Goal: Navigation & Orientation: Find specific page/section

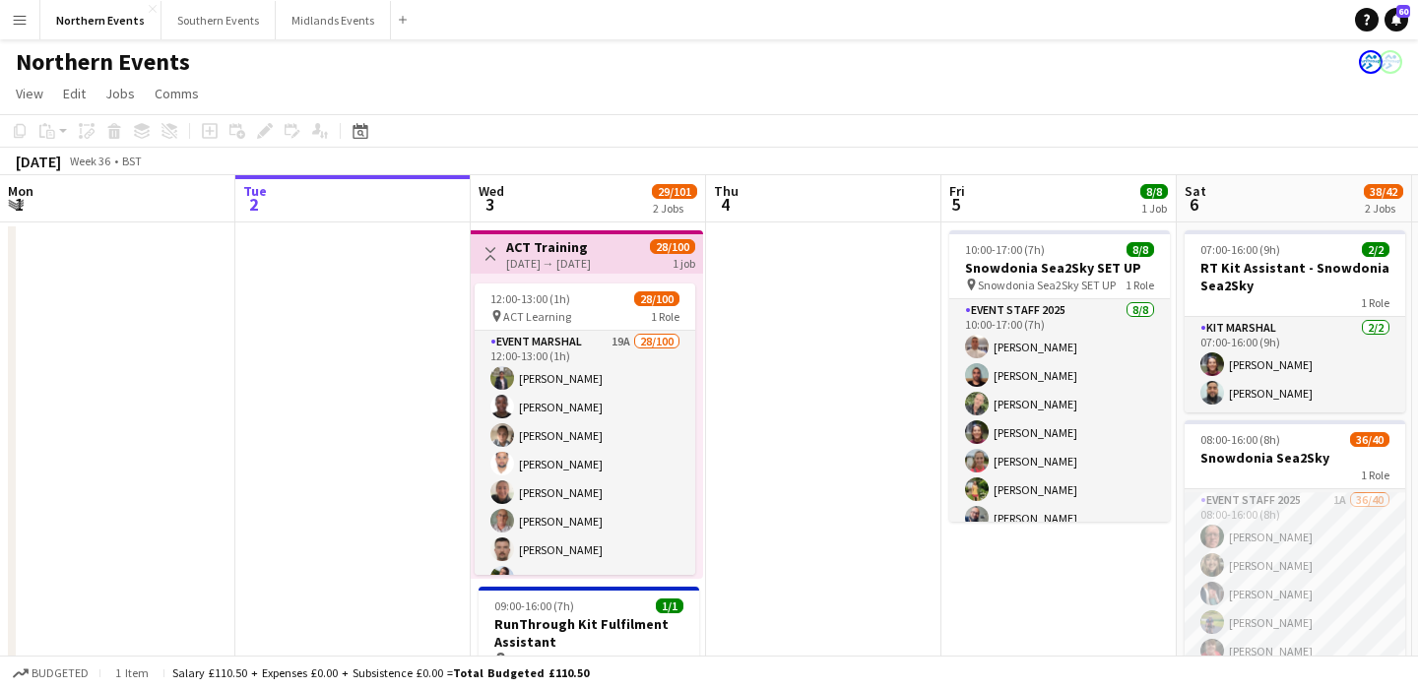
scroll to position [0, 783]
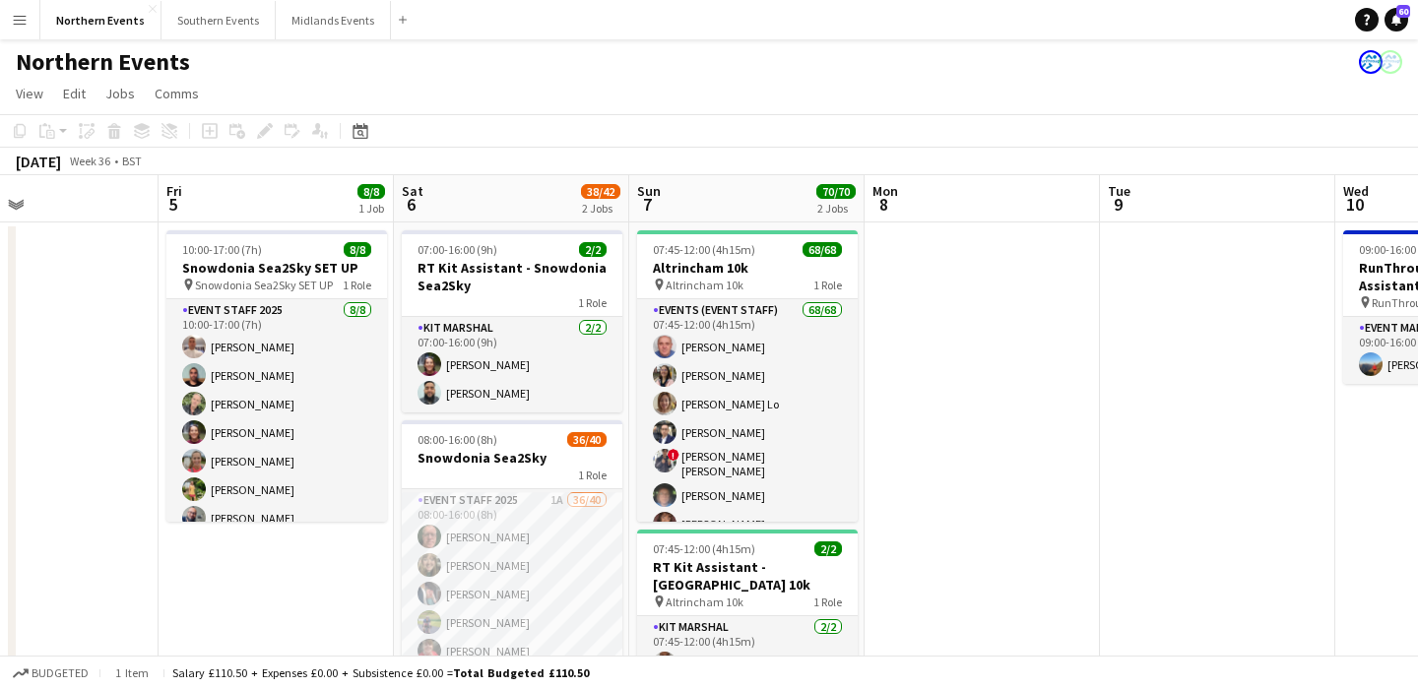
click at [22, 32] on button "Menu" at bounding box center [19, 19] width 39 height 39
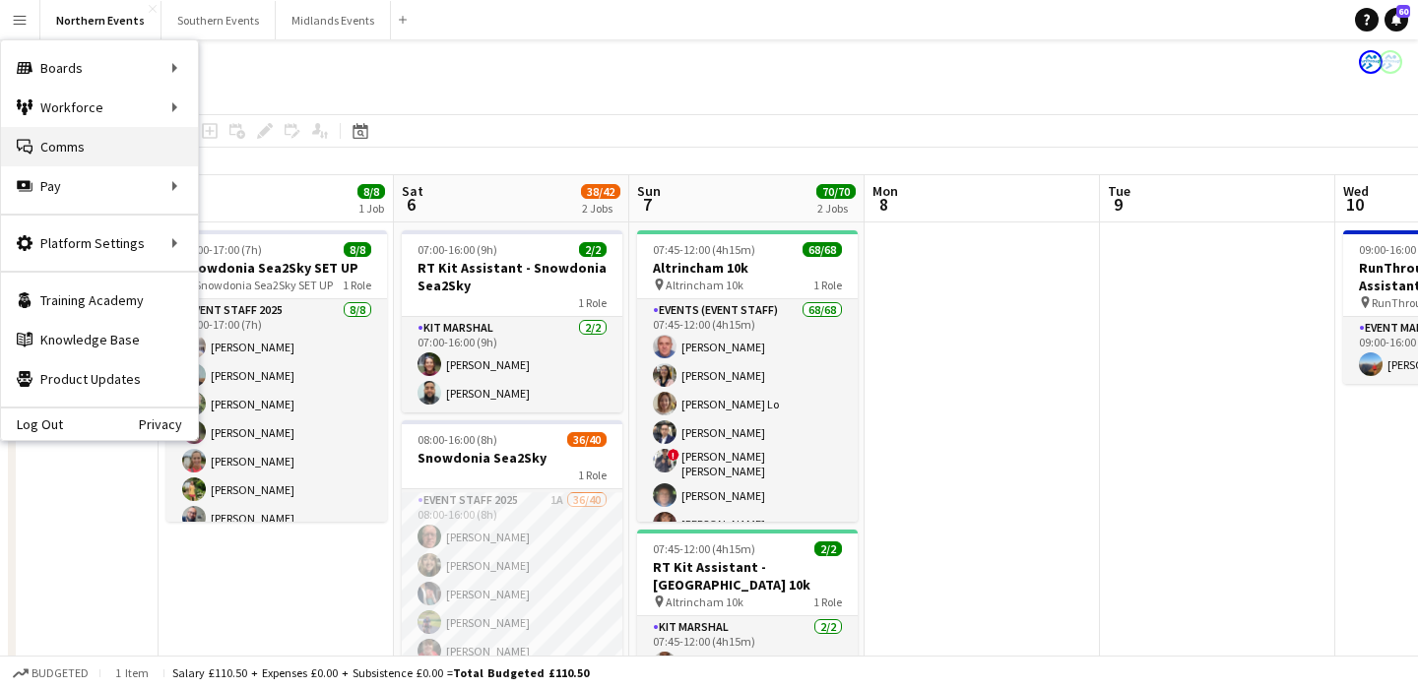
click at [79, 150] on link "Comms Comms" at bounding box center [99, 146] width 197 height 39
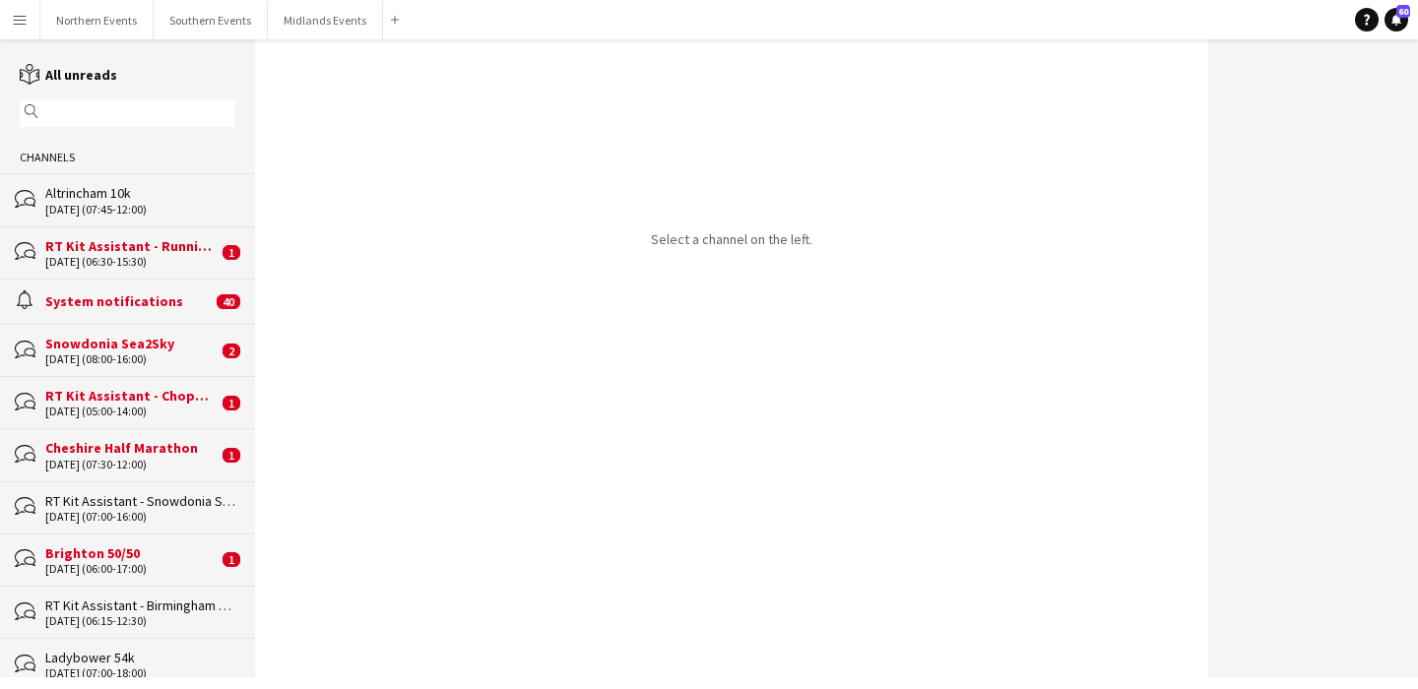
click at [112, 113] on input "text" at bounding box center [136, 113] width 187 height 18
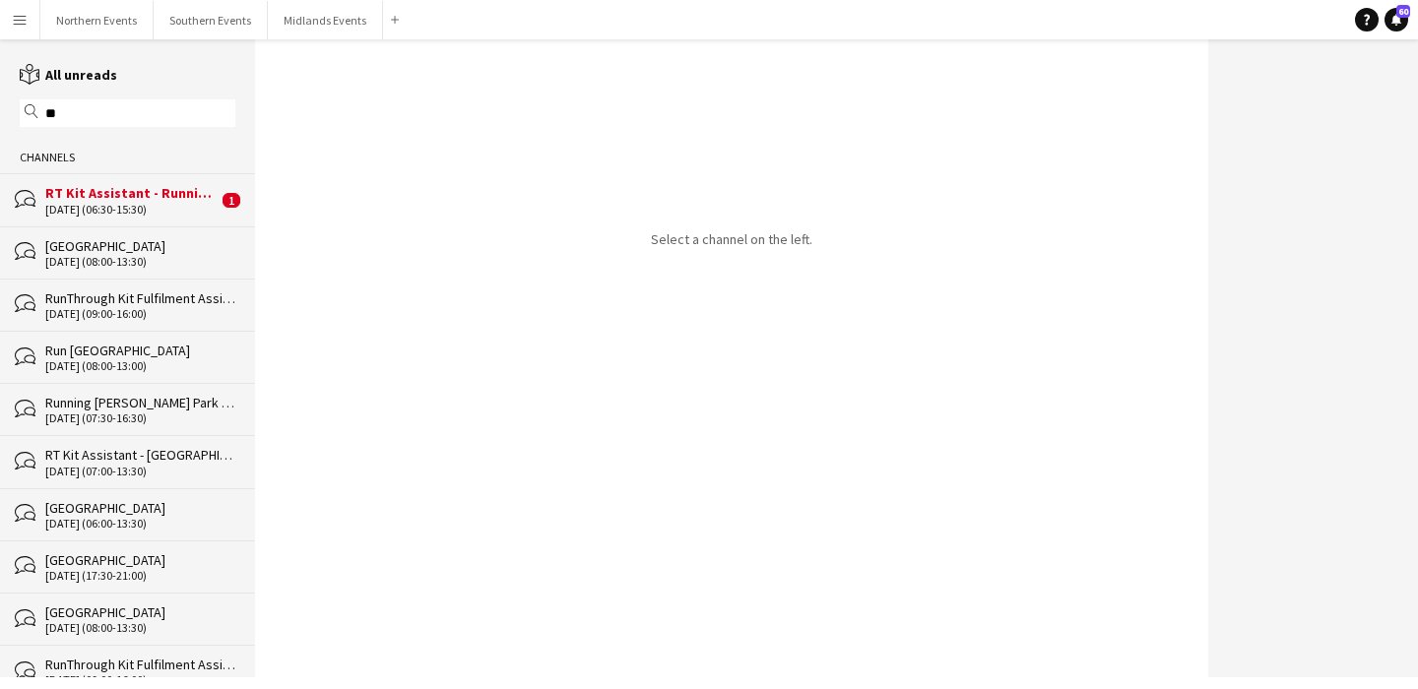
type input "**"
click at [144, 203] on div "[DATE] (06:30-15:30)" at bounding box center [131, 210] width 172 height 14
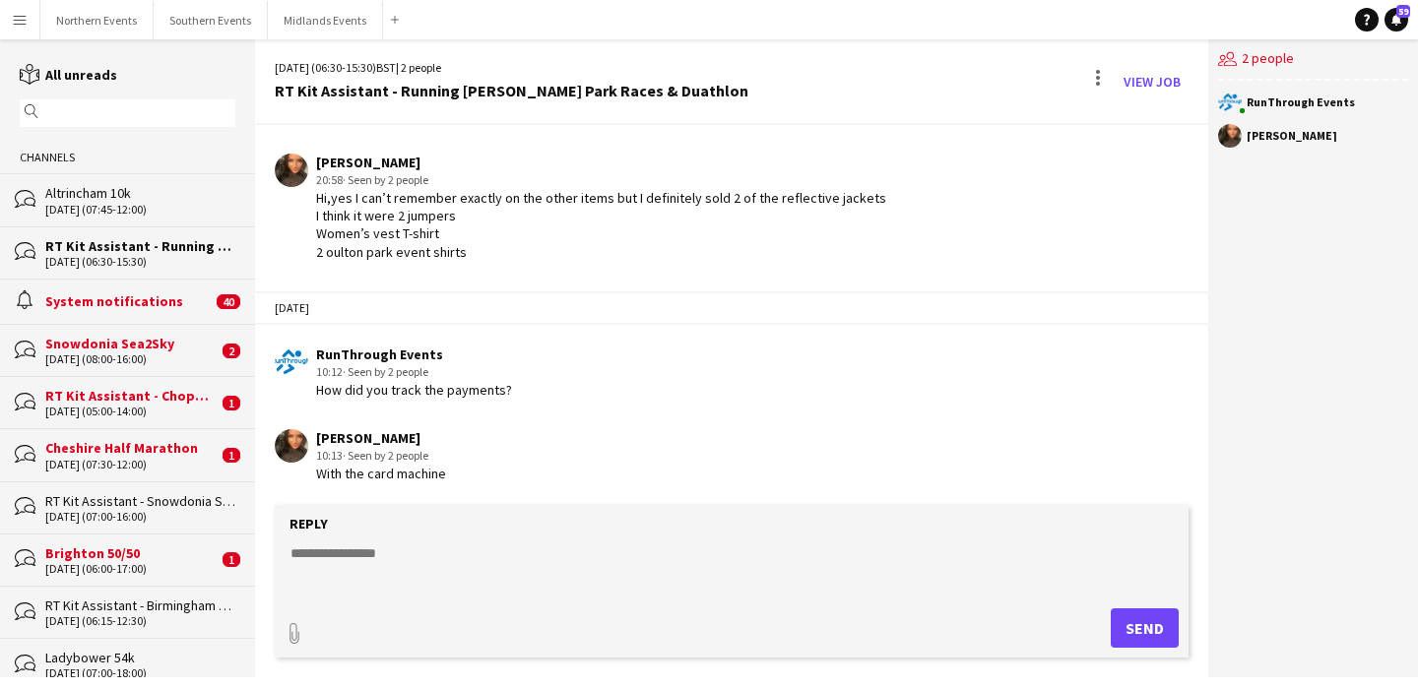
scroll to position [2679, 0]
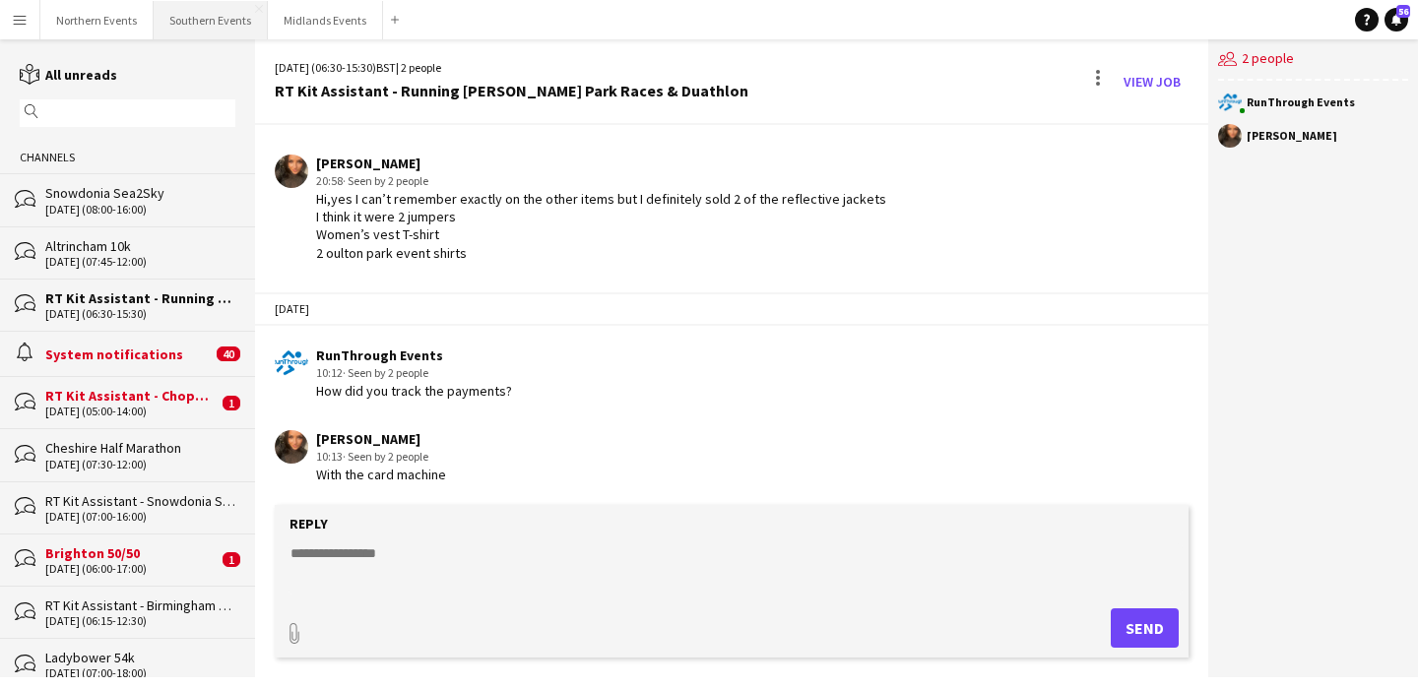
click at [188, 31] on button "Southern Events Close" at bounding box center [211, 20] width 114 height 38
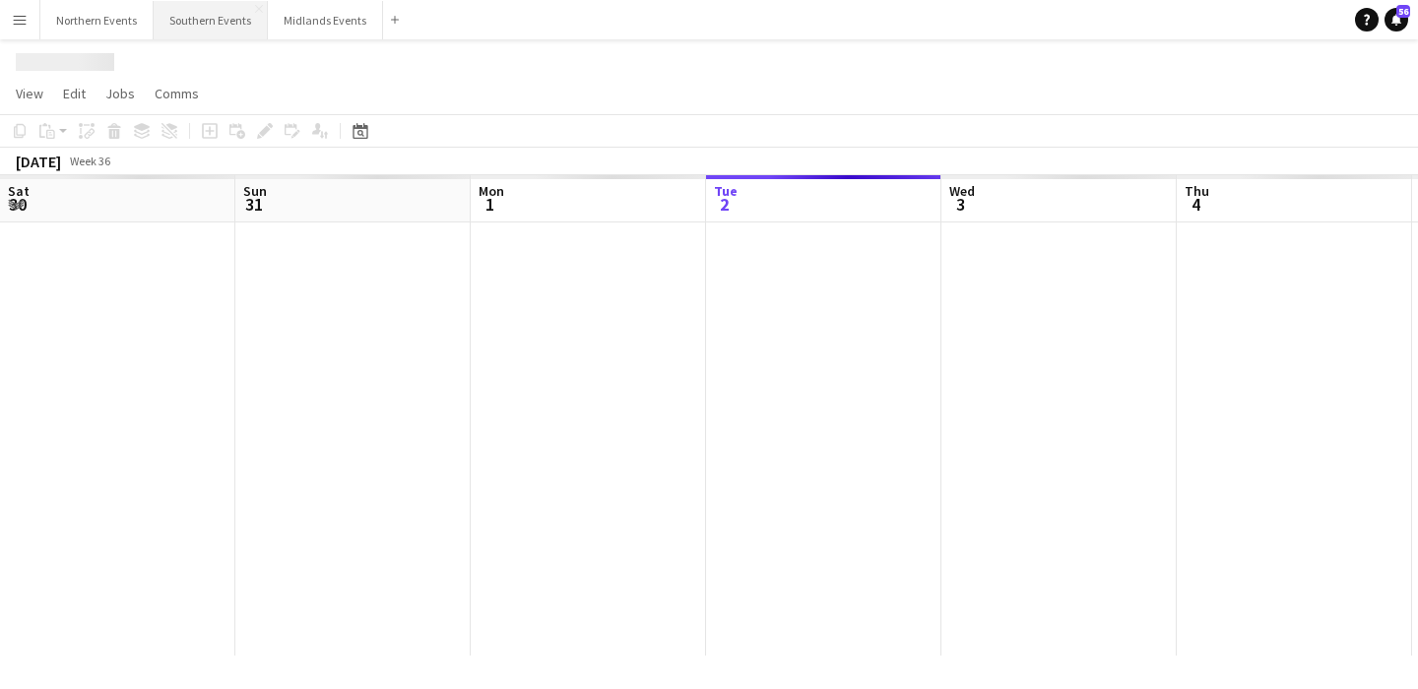
scroll to position [0, 471]
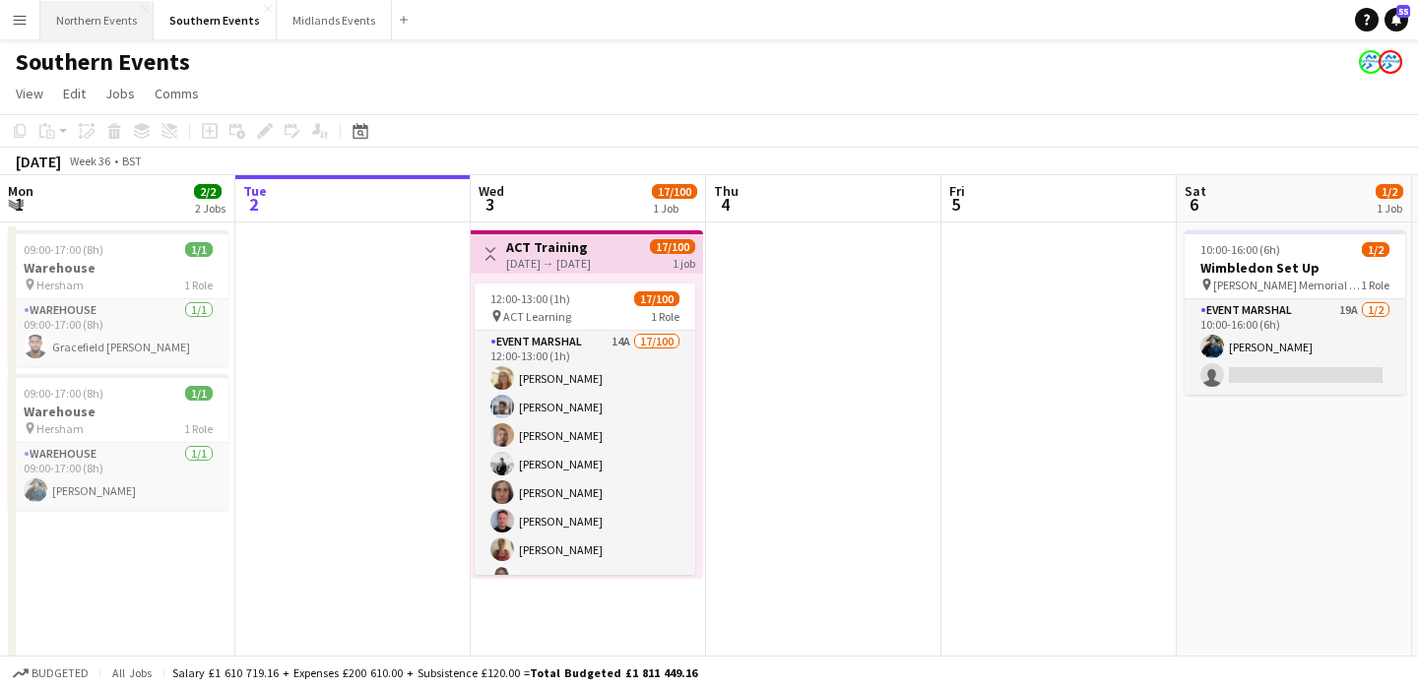
click at [96, 27] on button "Northern Events Close" at bounding box center [96, 20] width 113 height 38
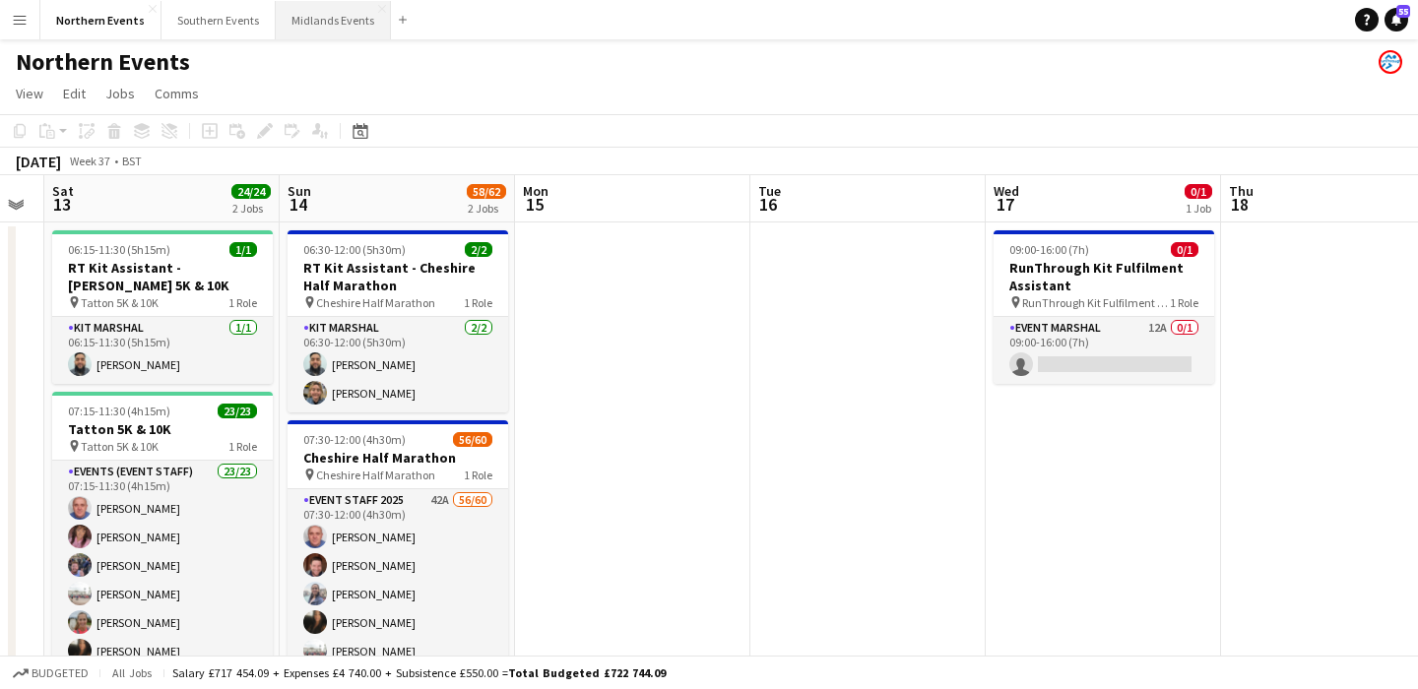
click at [314, 26] on button "Midlands Events Close" at bounding box center [333, 20] width 115 height 38
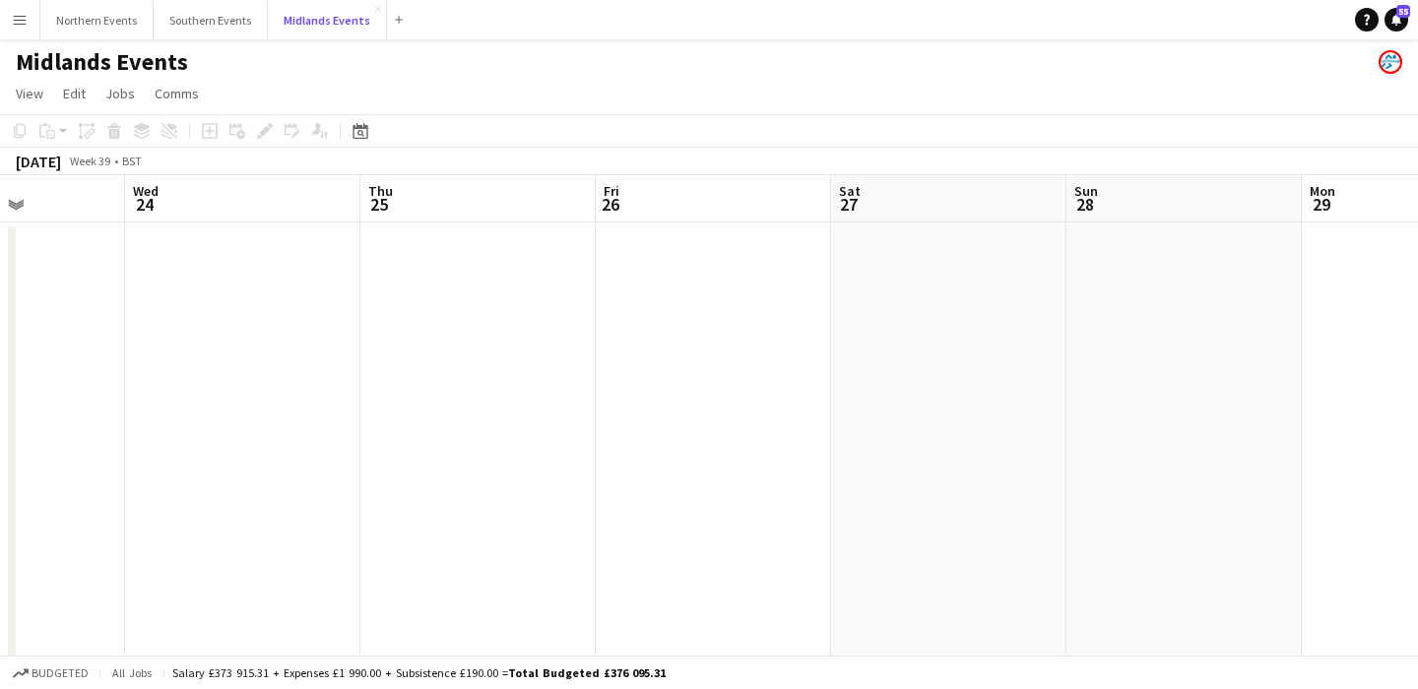
scroll to position [0, 664]
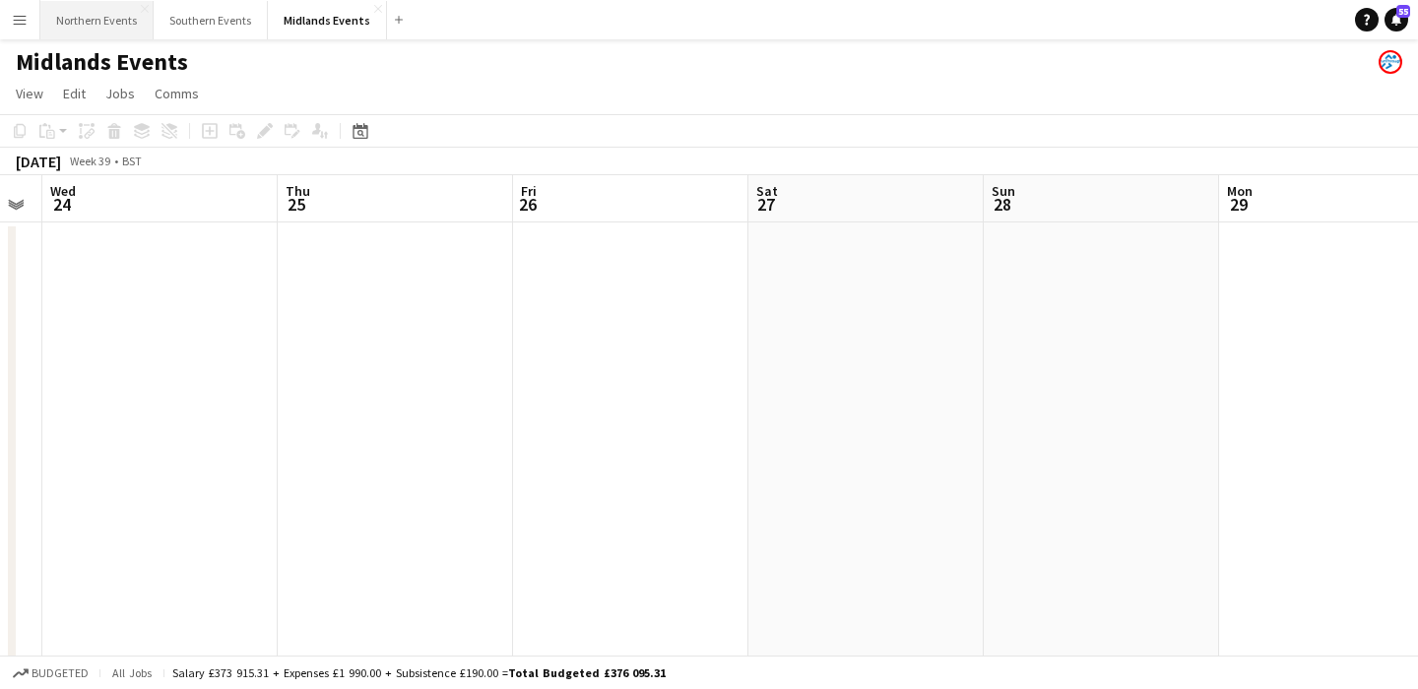
click at [103, 28] on button "Northern Events Close" at bounding box center [96, 20] width 113 height 38
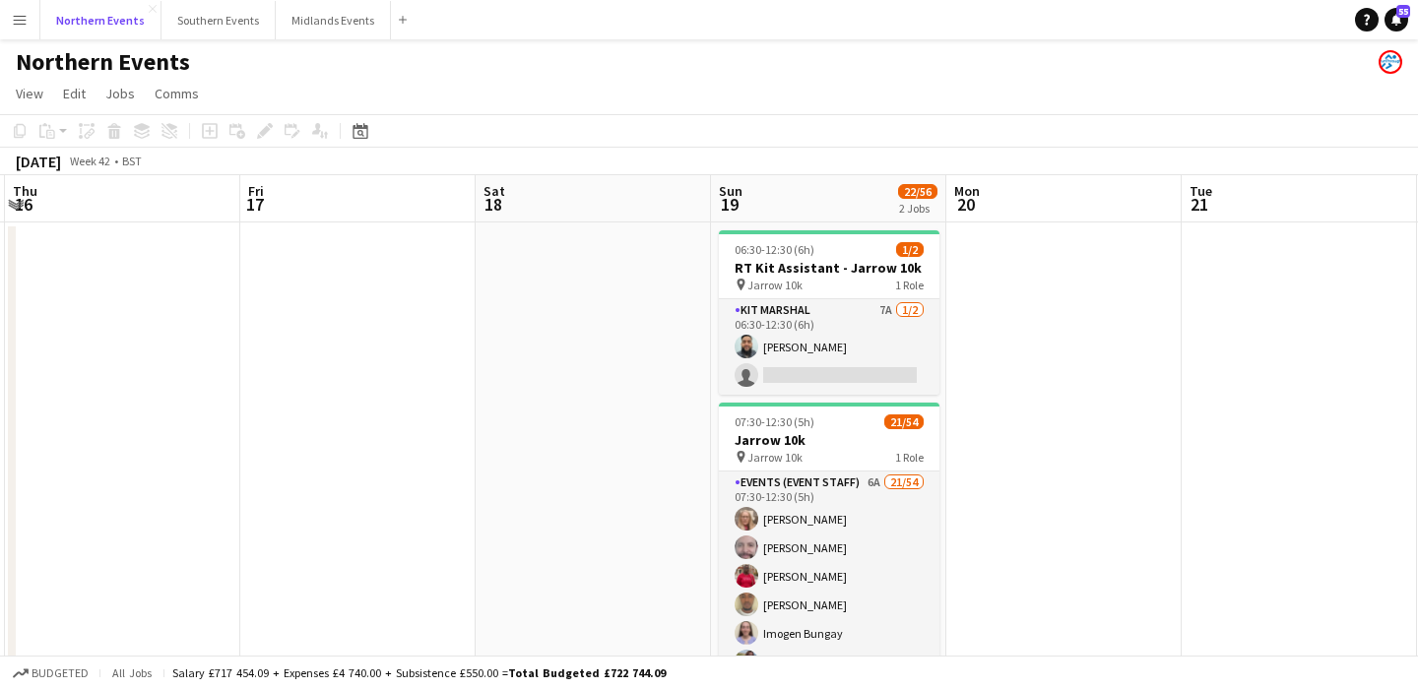
scroll to position [0, 430]
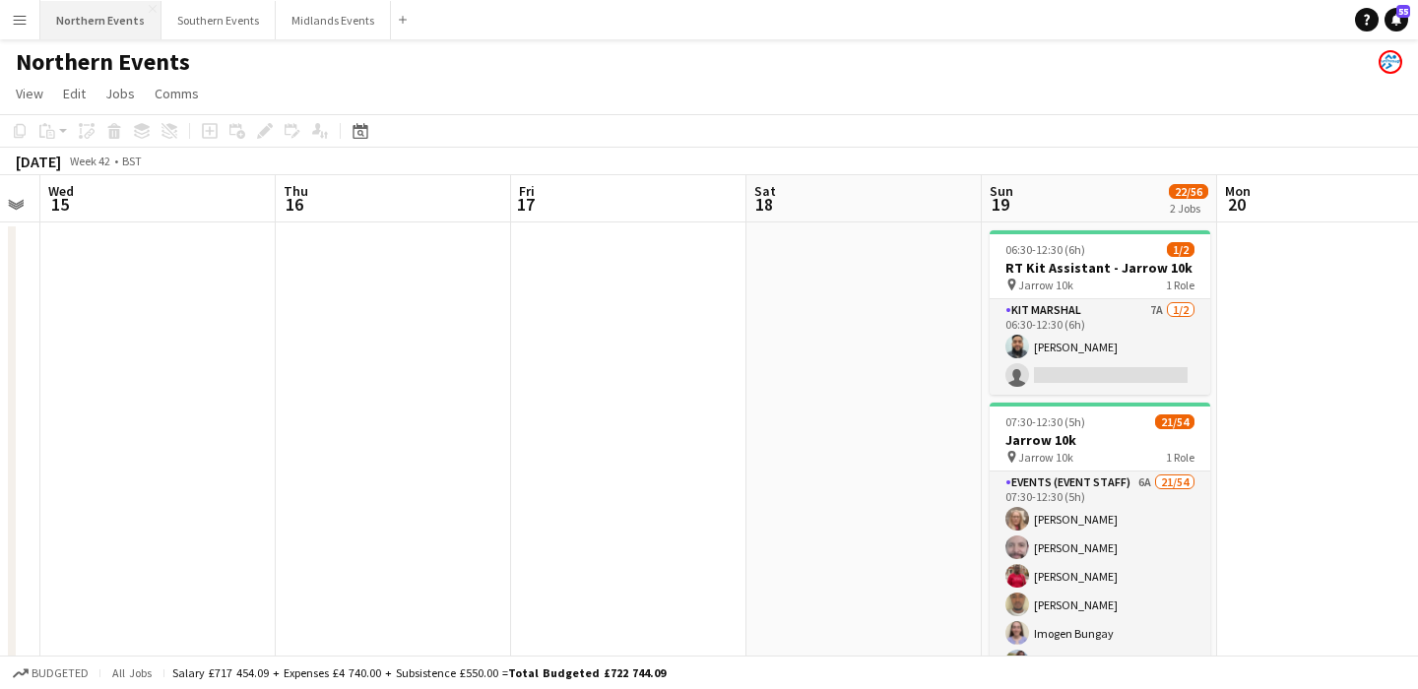
click at [93, 25] on button "Northern Events Close" at bounding box center [100, 20] width 121 height 38
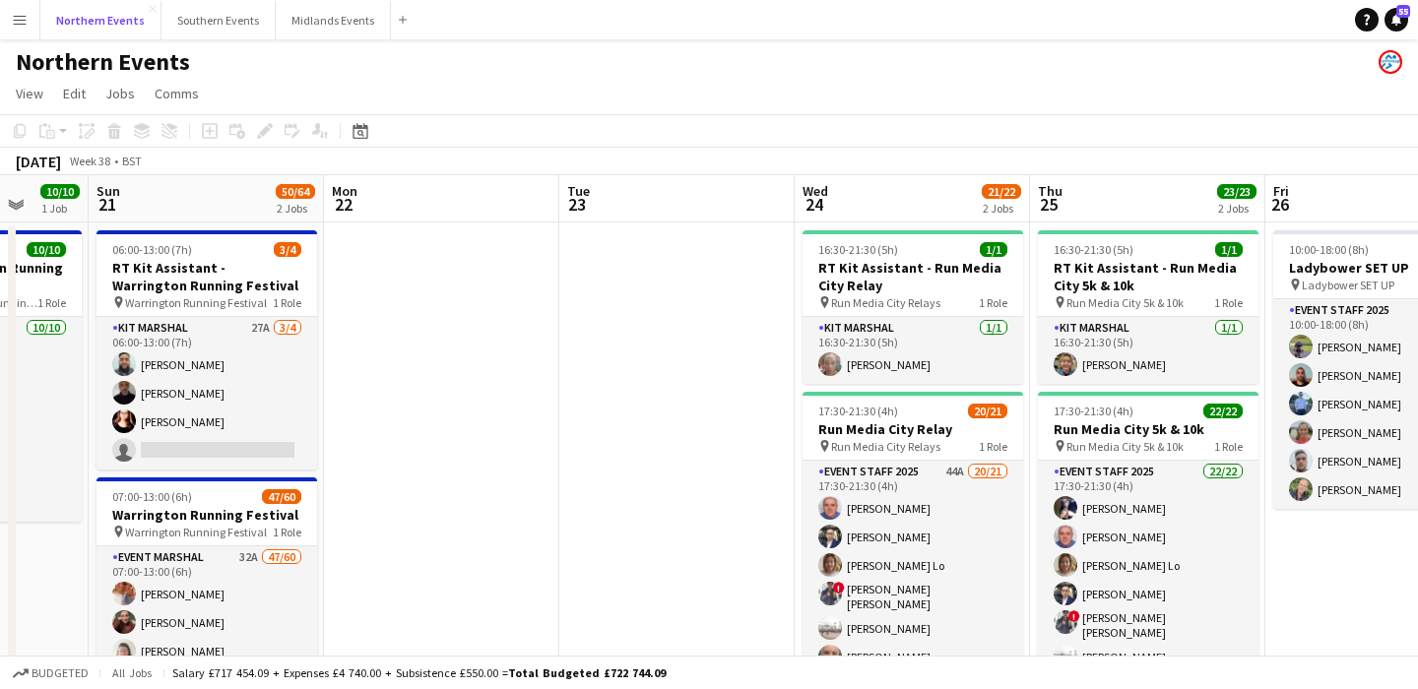
scroll to position [0, 638]
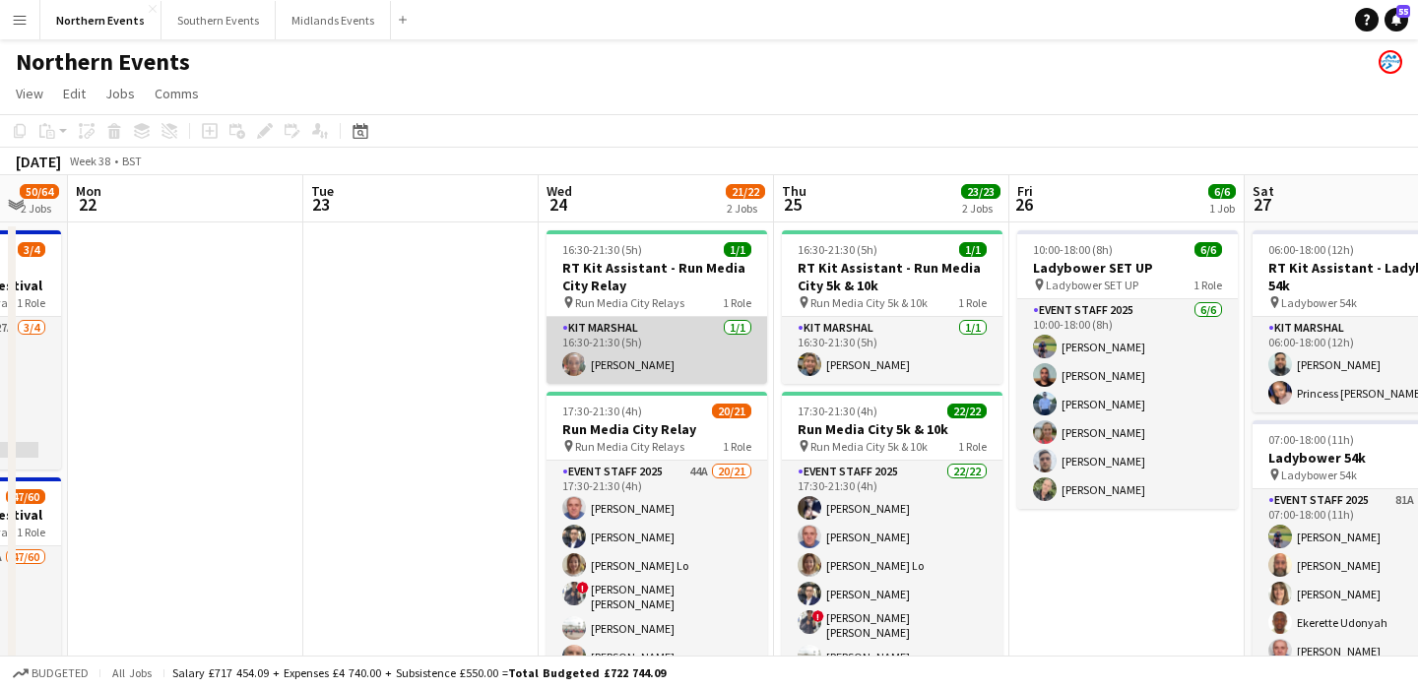
click at [691, 371] on app-card-role "Kit Marshal [DATE] 16:30-21:30 (5h) [PERSON_NAME]" at bounding box center [656, 350] width 221 height 67
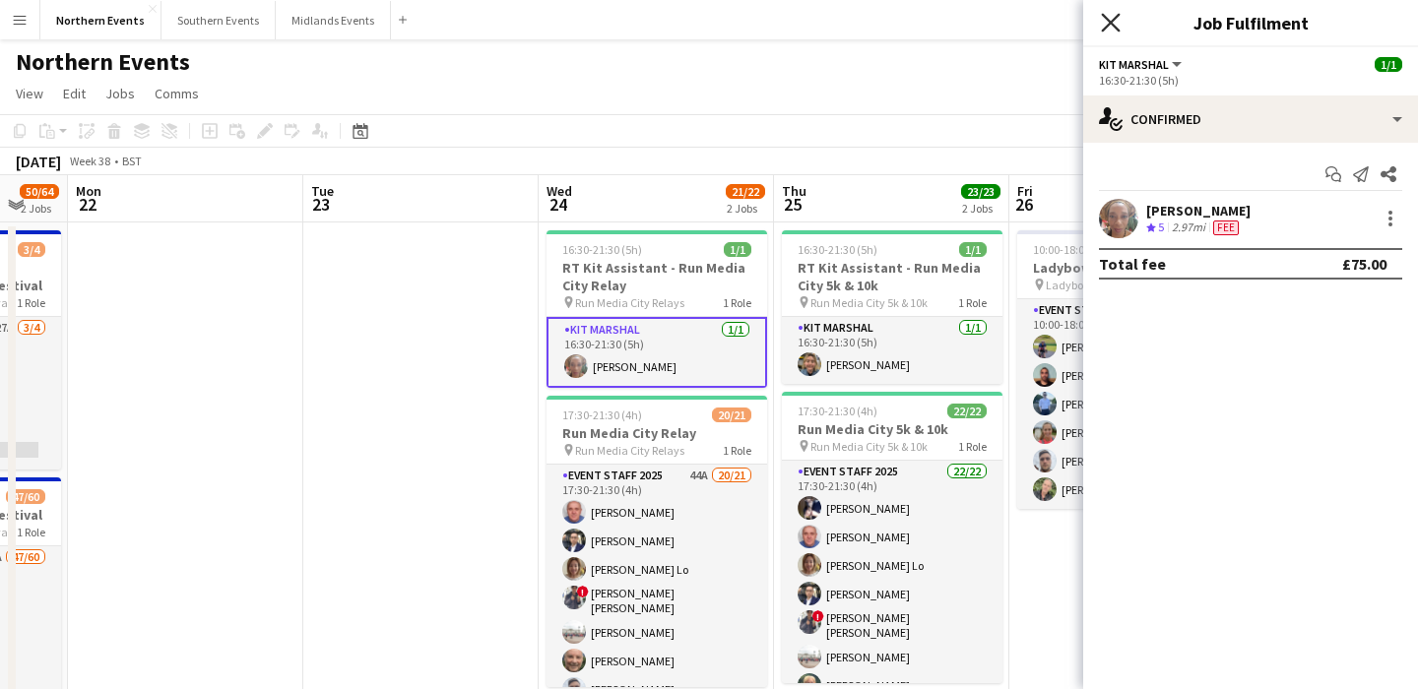
click at [1103, 23] on icon "Close pop-in" at bounding box center [1110, 22] width 19 height 19
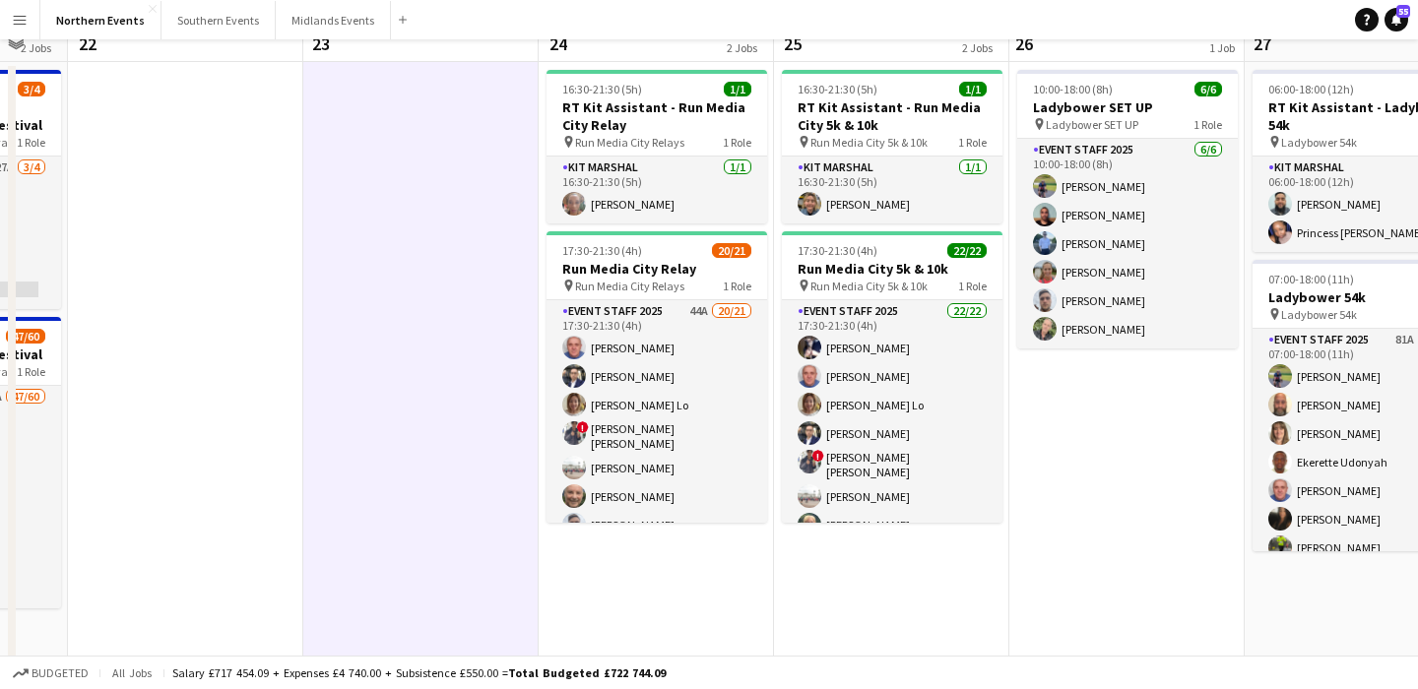
scroll to position [0, 0]
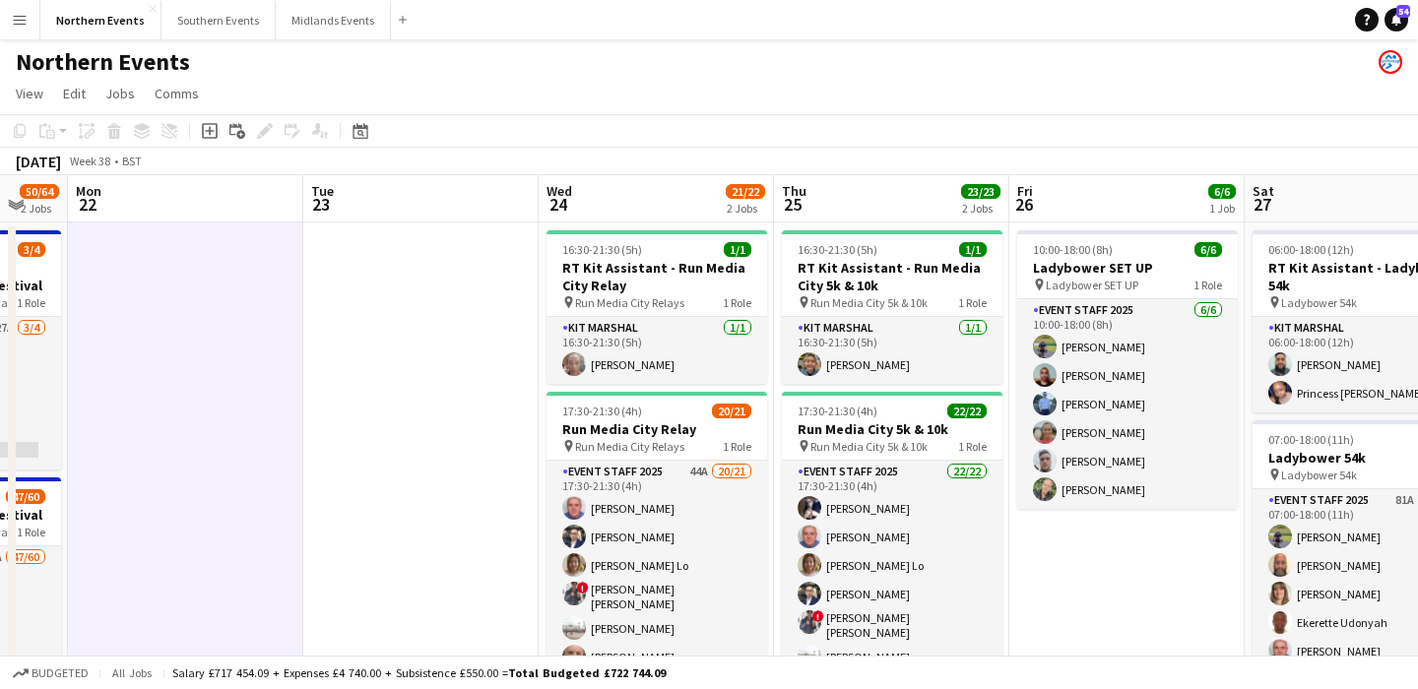
click at [235, 198] on app-board-header-date "Mon 22" at bounding box center [185, 198] width 235 height 47
click at [386, 215] on app-board-header-date "Tue 23" at bounding box center [420, 198] width 235 height 47
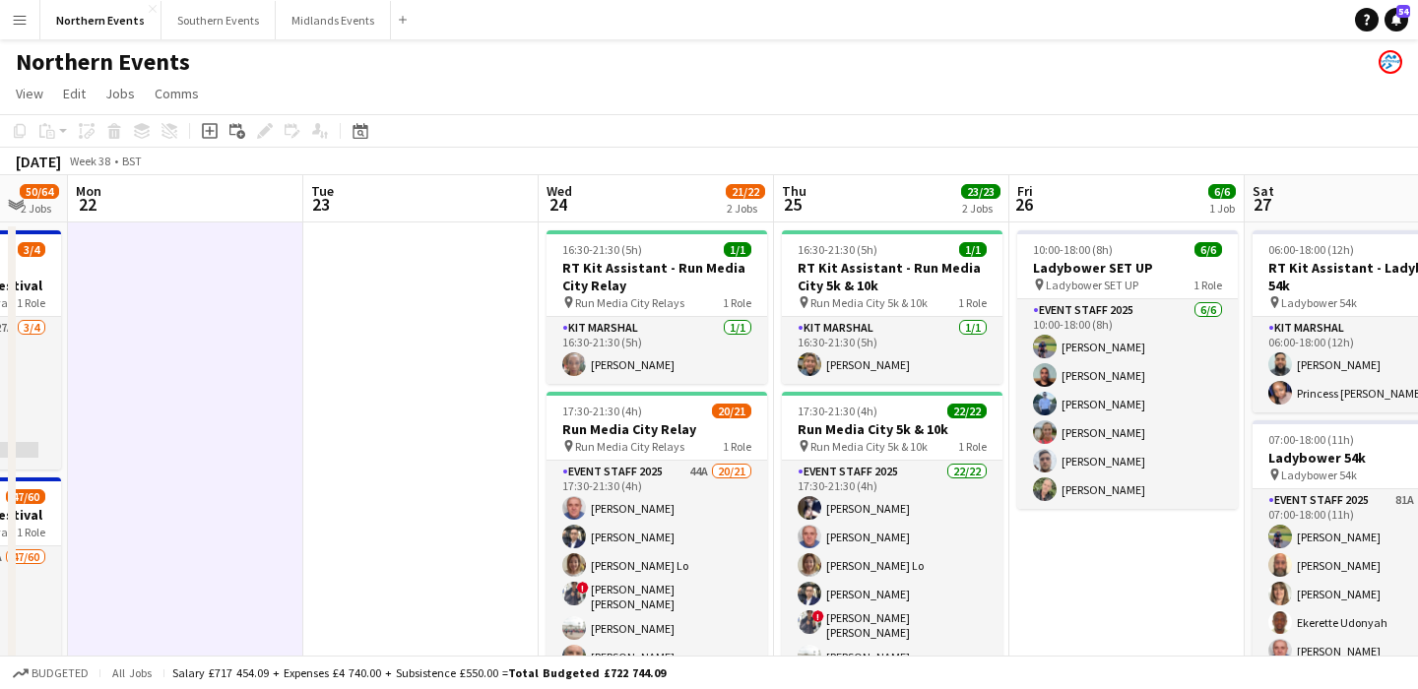
click at [223, 206] on app-board-header-date "Mon 22" at bounding box center [185, 198] width 235 height 47
click at [370, 206] on app-board-header-date "Tue 23" at bounding box center [420, 198] width 235 height 47
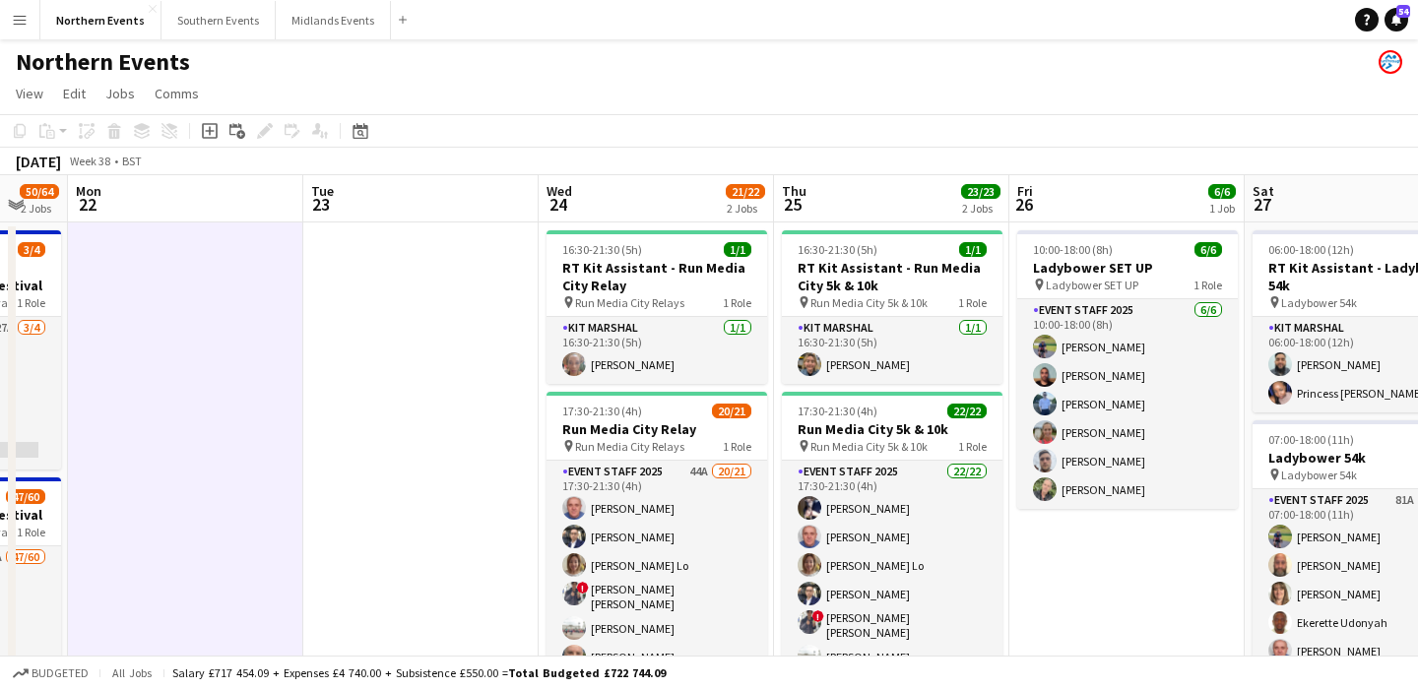
click at [225, 200] on app-board-header-date "Mon 22" at bounding box center [185, 198] width 235 height 47
click at [406, 218] on app-board-header-date "Tue 23" at bounding box center [420, 198] width 235 height 47
